Goal: Transaction & Acquisition: Download file/media

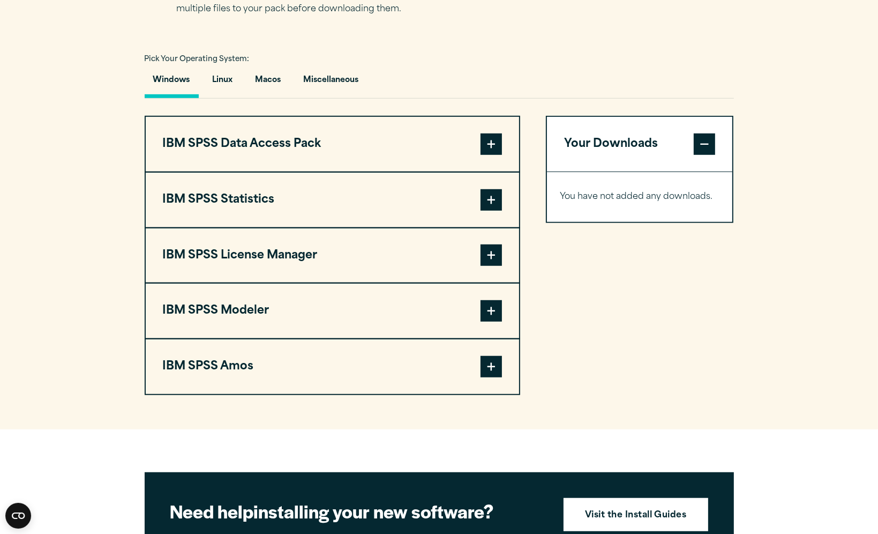
scroll to position [750, 0]
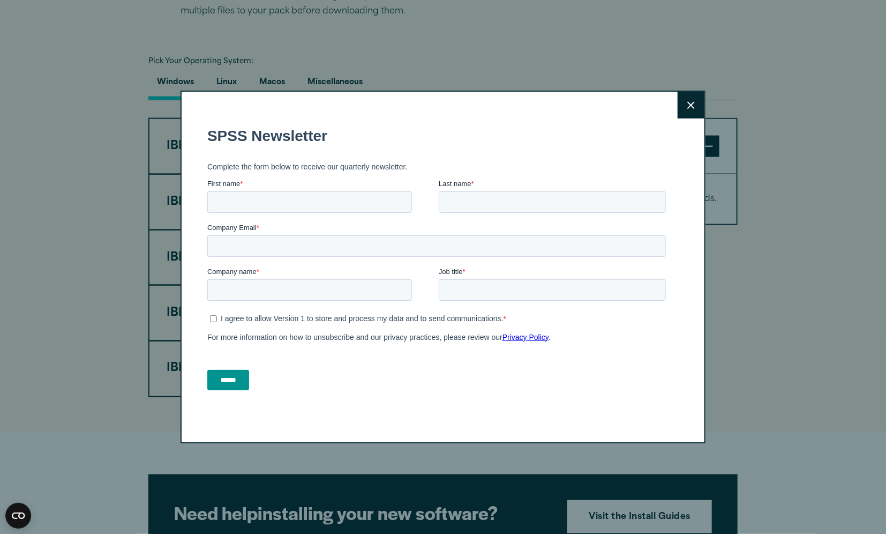
click at [686, 110] on button "Close" at bounding box center [691, 105] width 27 height 27
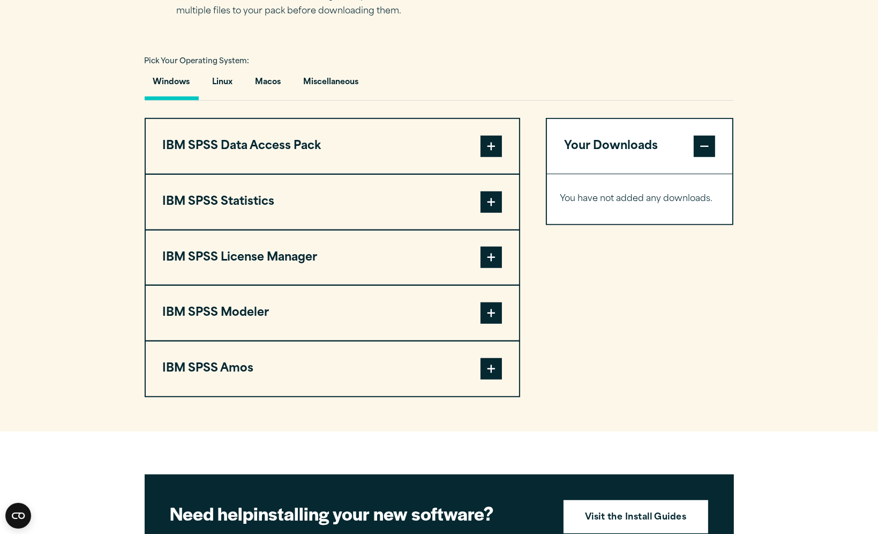
click at [501, 200] on span at bounding box center [491, 201] width 21 height 21
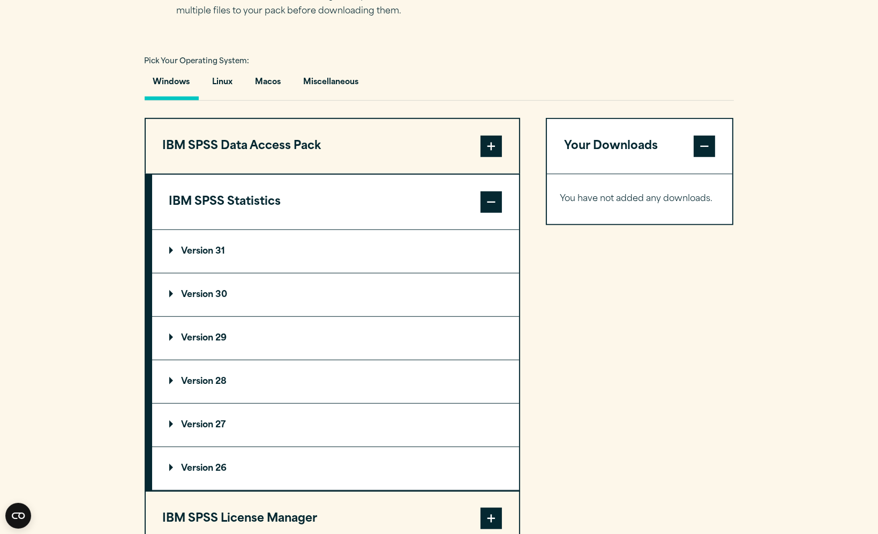
click at [495, 200] on span at bounding box center [491, 201] width 21 height 21
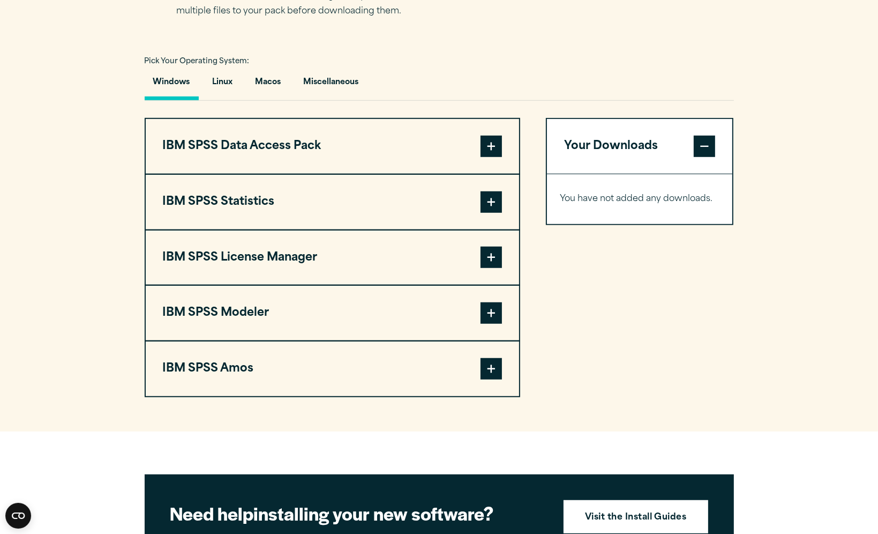
click at [501, 201] on span at bounding box center [491, 201] width 21 height 21
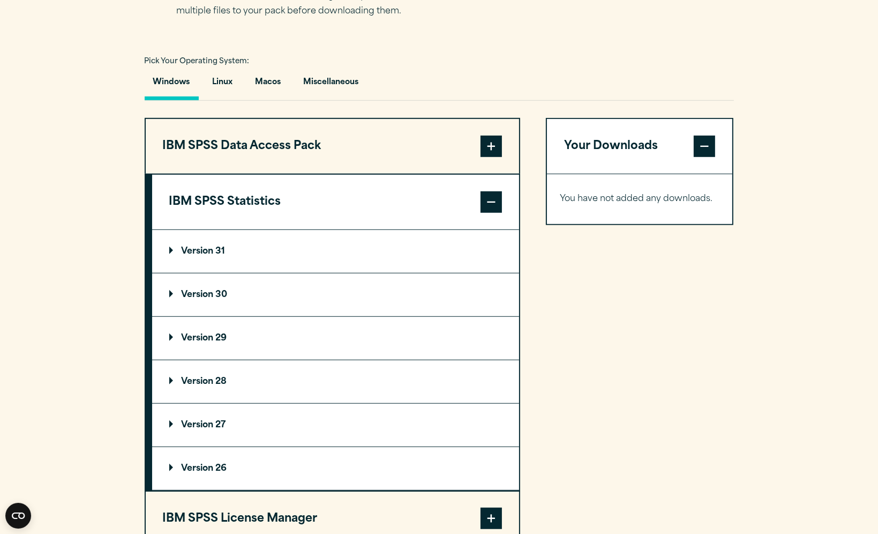
click at [215, 247] on p "Version 31" at bounding box center [197, 251] width 56 height 9
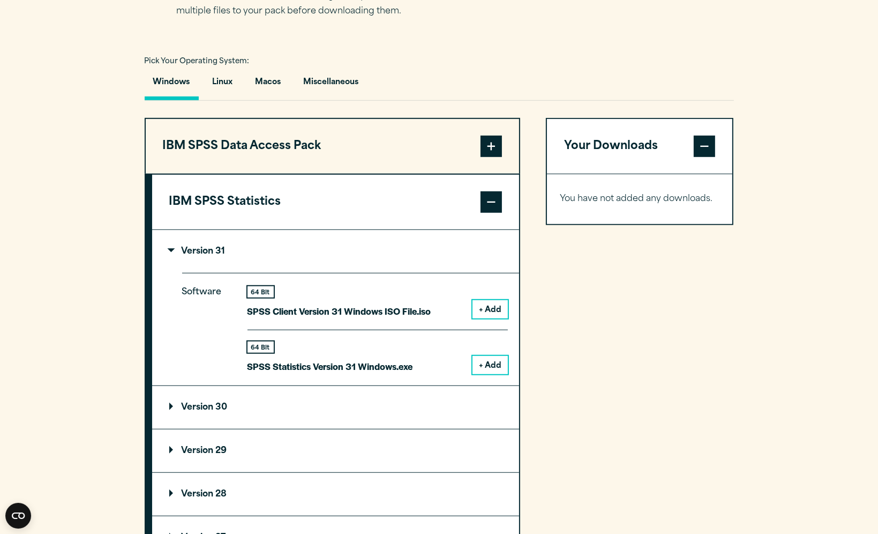
click at [215, 247] on p "Version 31" at bounding box center [197, 251] width 56 height 9
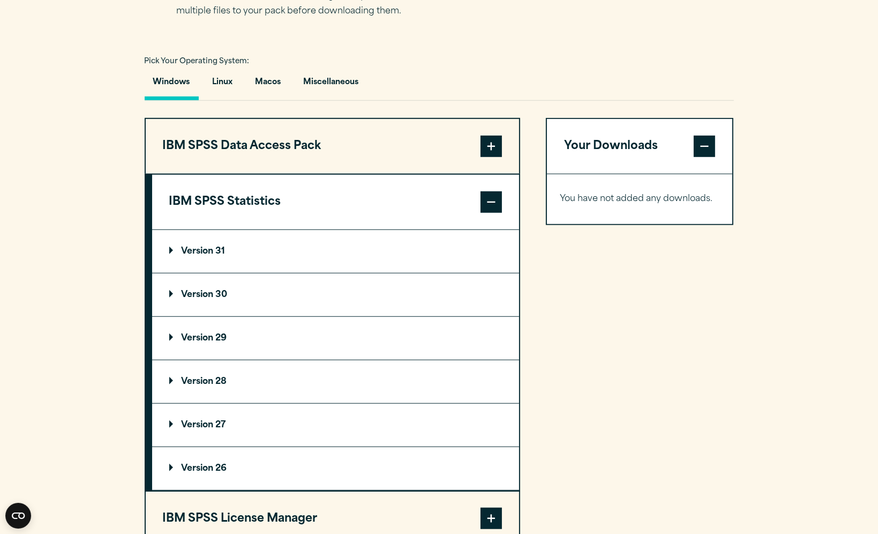
click at [193, 291] on p "Version 30" at bounding box center [198, 294] width 58 height 9
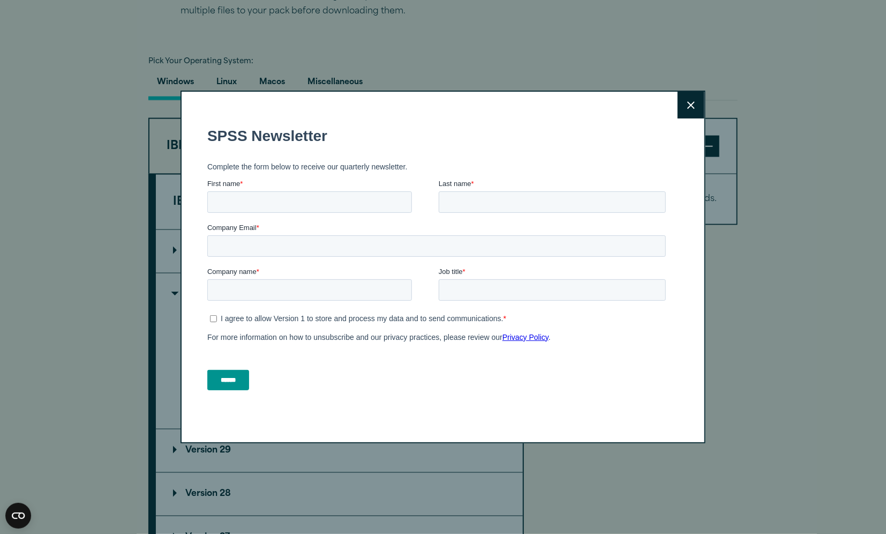
click at [688, 107] on icon at bounding box center [691, 105] width 8 height 8
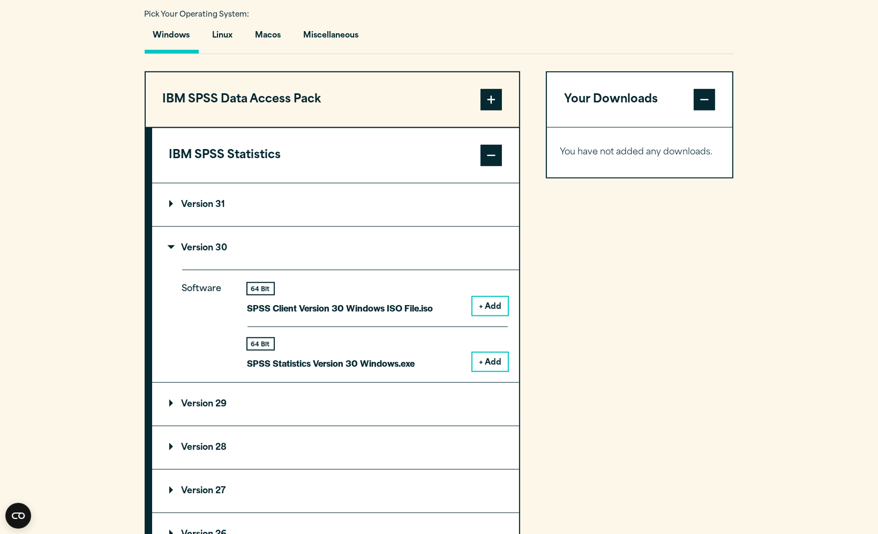
scroll to position [804, 0]
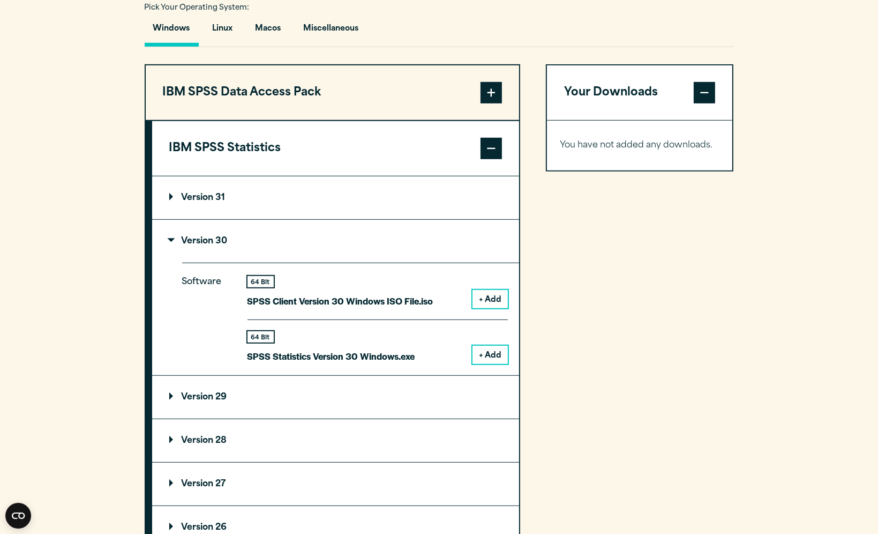
click at [482, 356] on button "+ Add" at bounding box center [490, 355] width 35 height 18
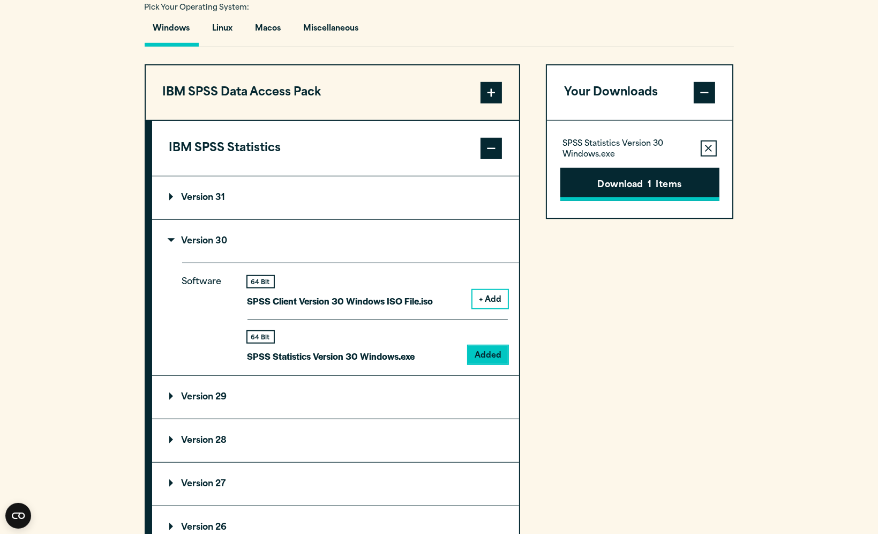
click at [643, 190] on button "Download 1 Items" at bounding box center [639, 184] width 159 height 33
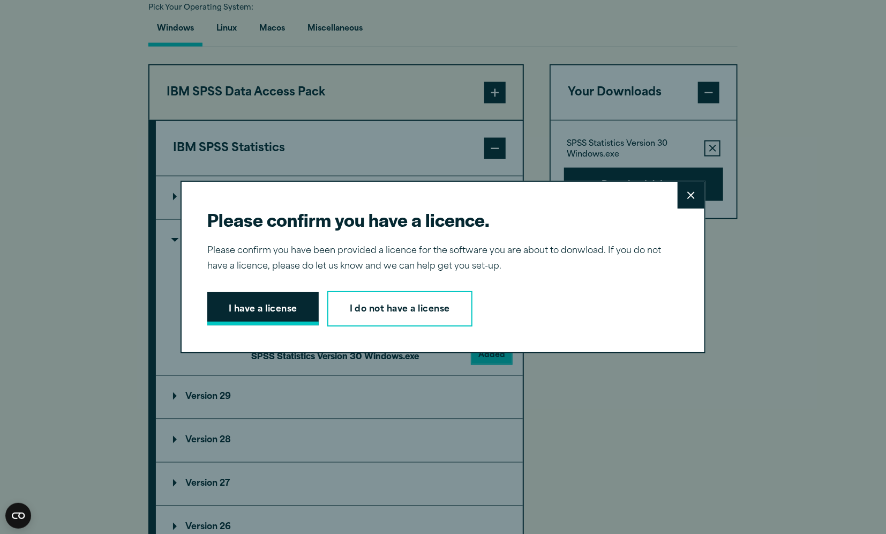
click at [270, 316] on button "I have a license" at bounding box center [262, 308] width 111 height 33
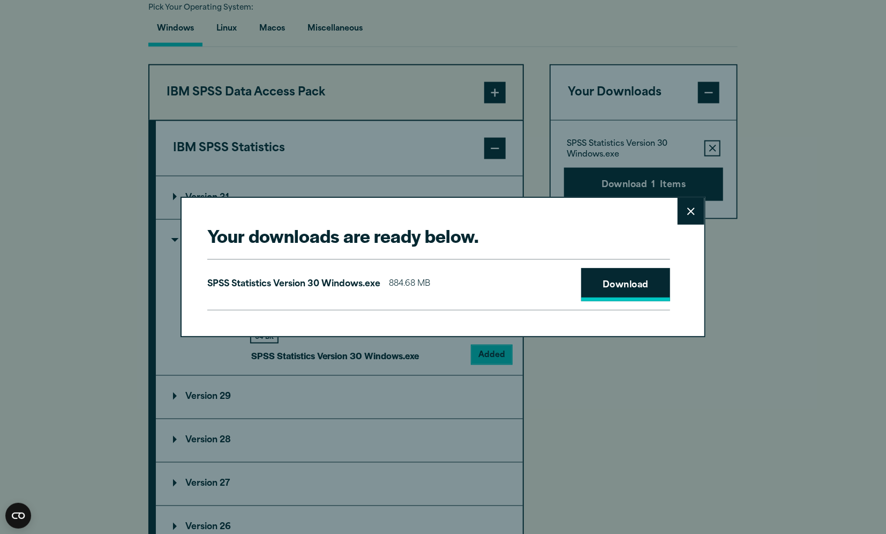
click at [613, 289] on link "Download" at bounding box center [625, 284] width 89 height 33
click at [692, 216] on button "Close" at bounding box center [691, 211] width 27 height 27
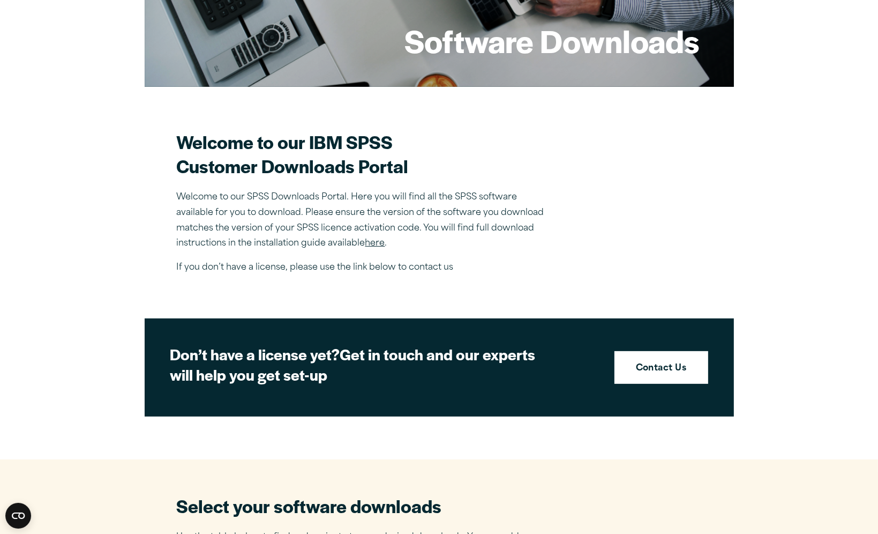
scroll to position [214, 0]
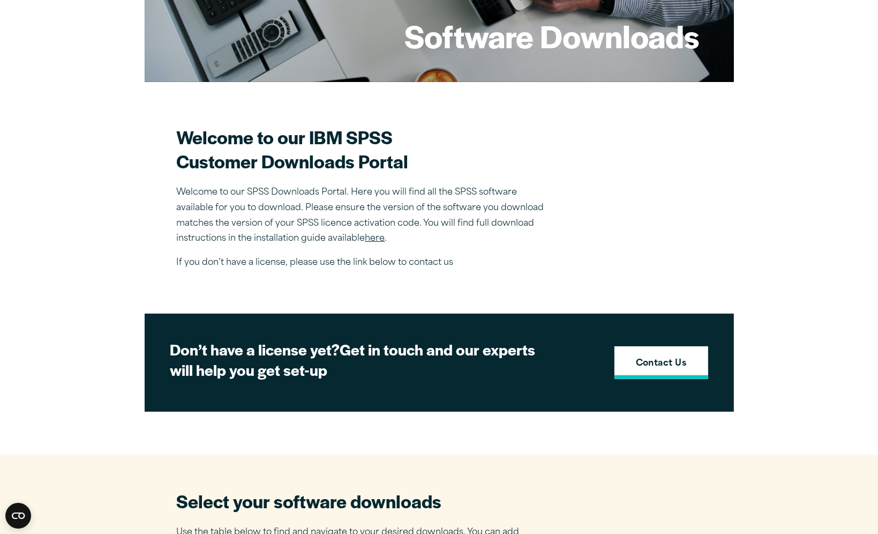
click at [647, 359] on strong "Contact Us" at bounding box center [661, 364] width 51 height 14
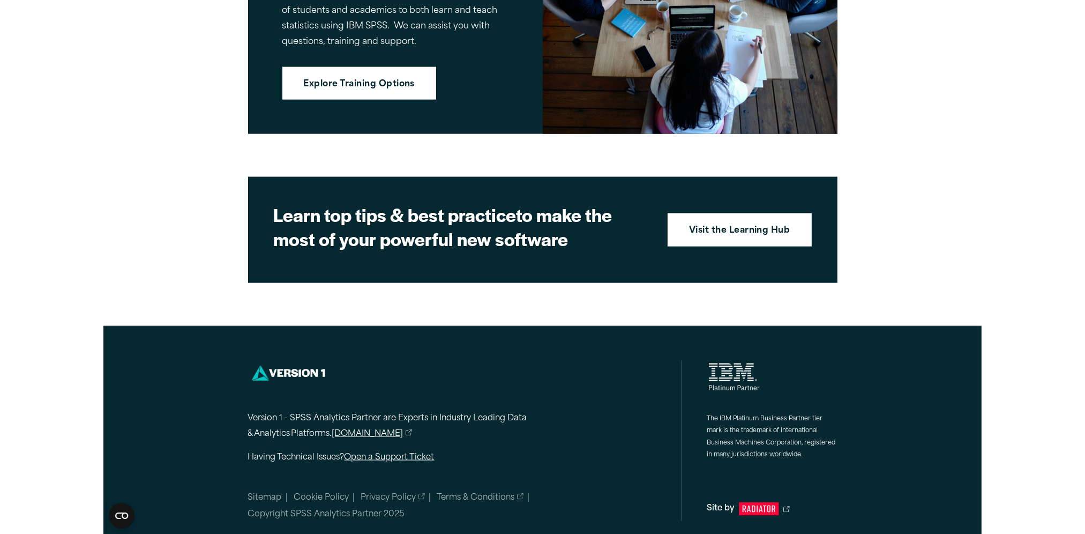
scroll to position [1504, 0]
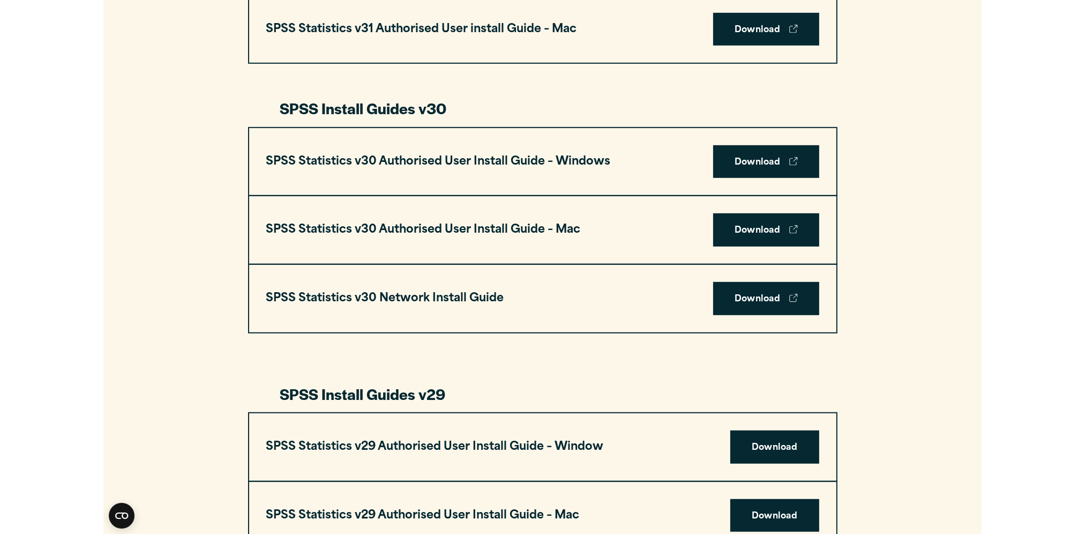
scroll to position [697, 0]
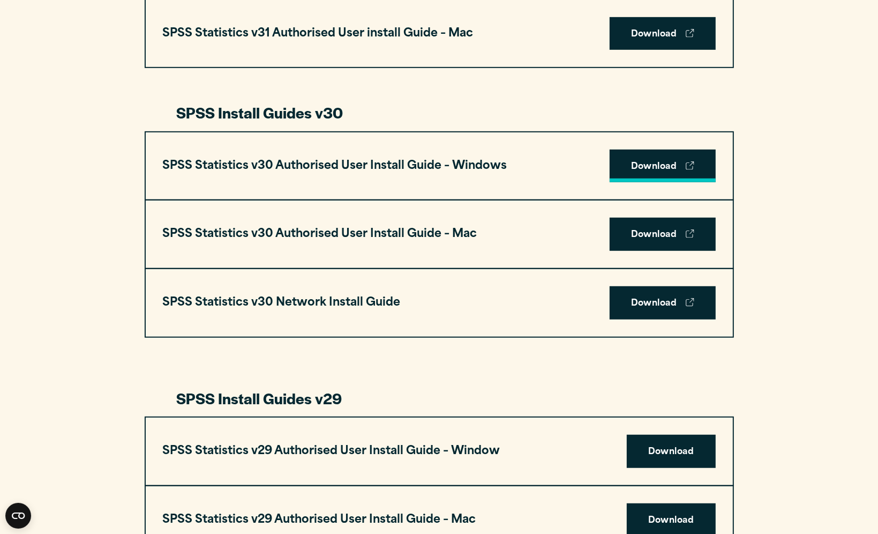
click at [640, 161] on link "Download" at bounding box center [663, 165] width 106 height 33
